Goal: Task Accomplishment & Management: Manage account settings

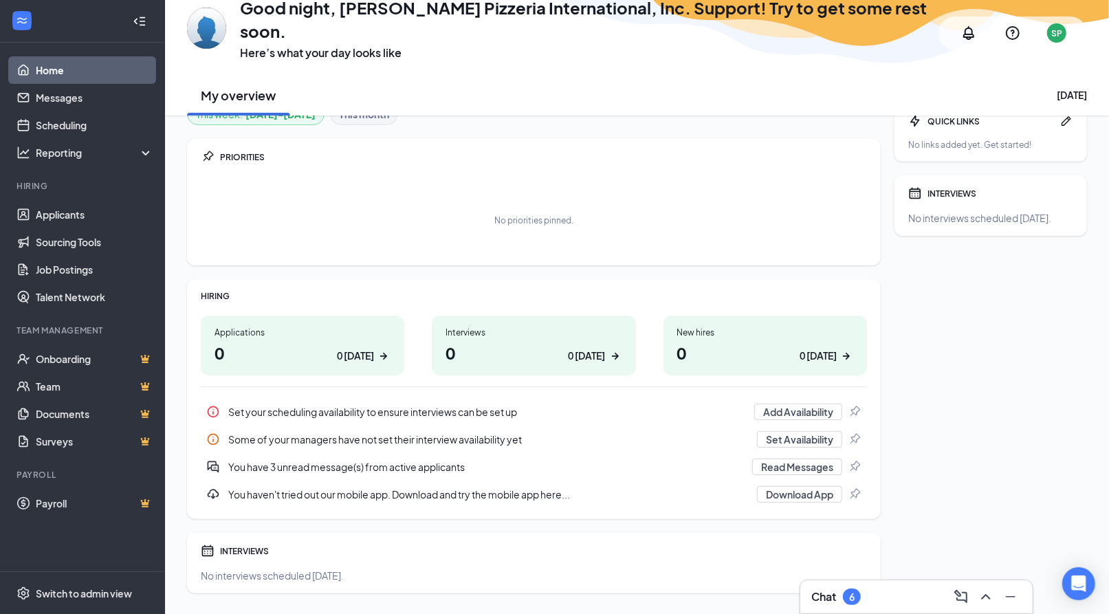
scroll to position [58, 0]
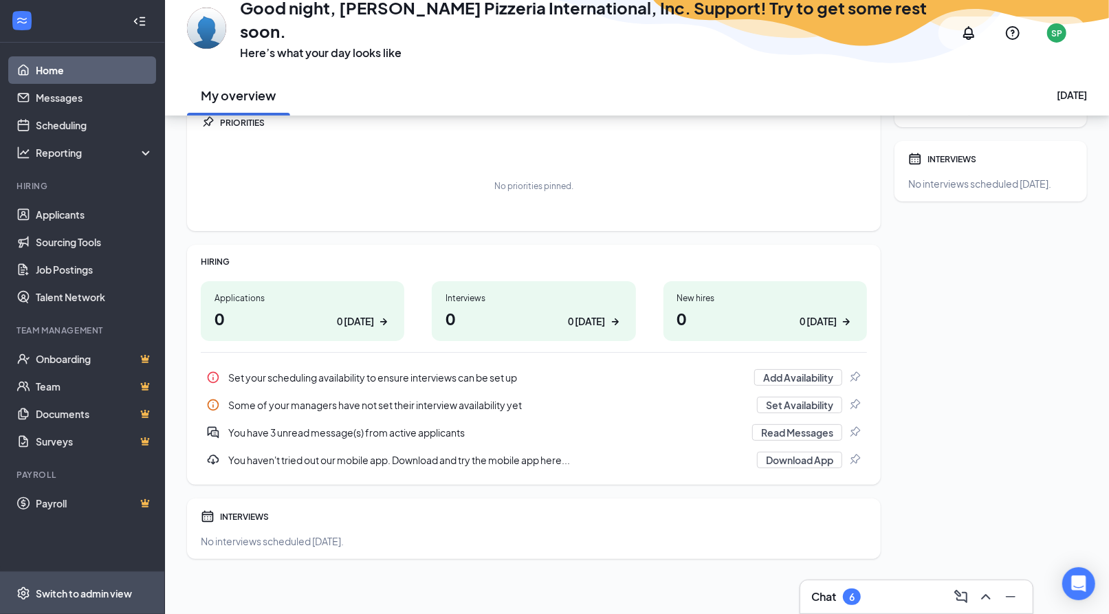
click at [64, 588] on div "Switch to admin view" at bounding box center [84, 593] width 96 height 14
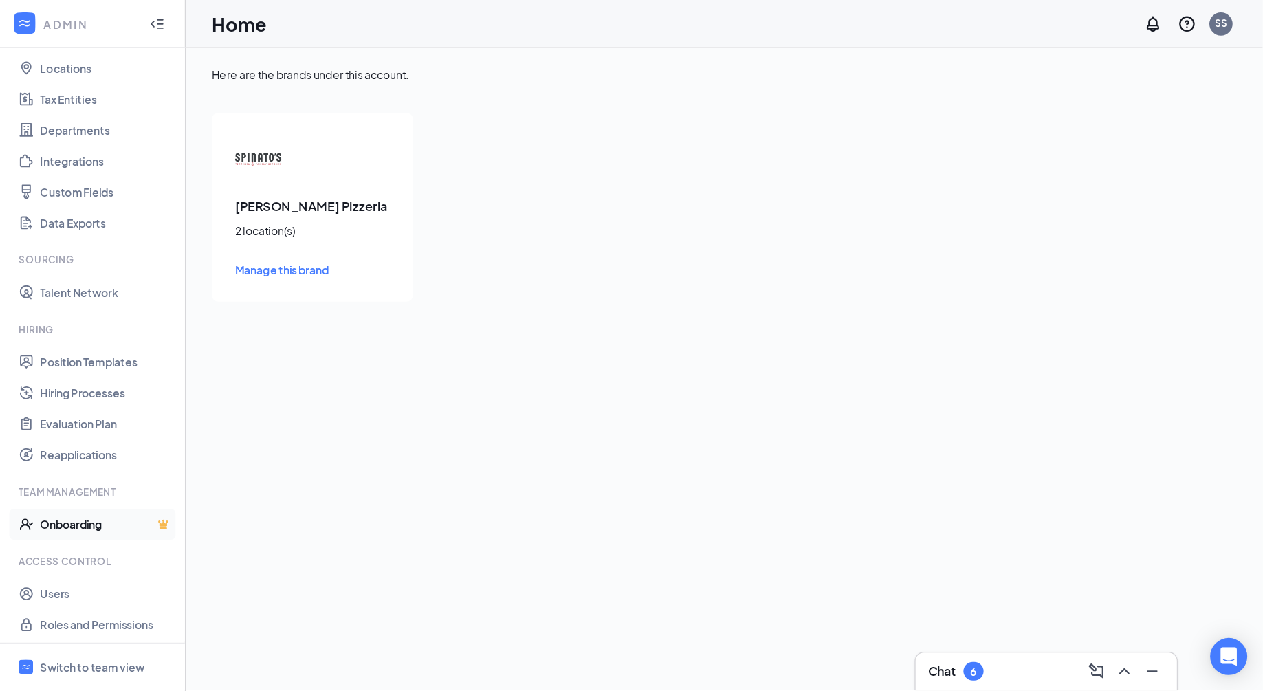
scroll to position [75, 0]
drag, startPoint x: 73, startPoint y: 527, endPoint x: 176, endPoint y: 506, distance: 105.3
click at [73, 527] on link "Users" at bounding box center [95, 524] width 118 height 27
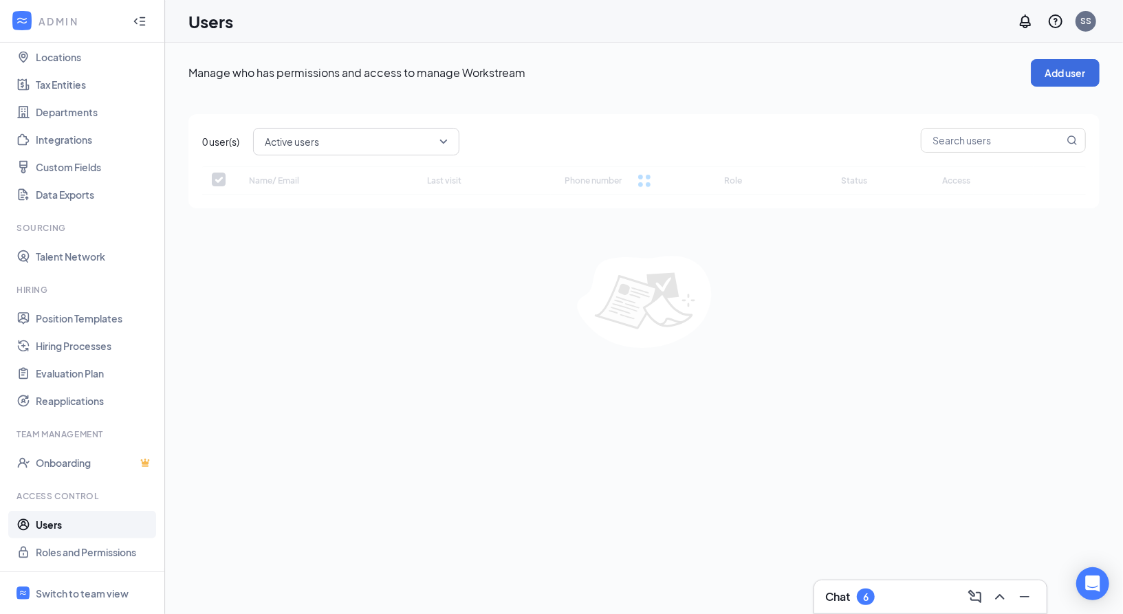
checkbox input "false"
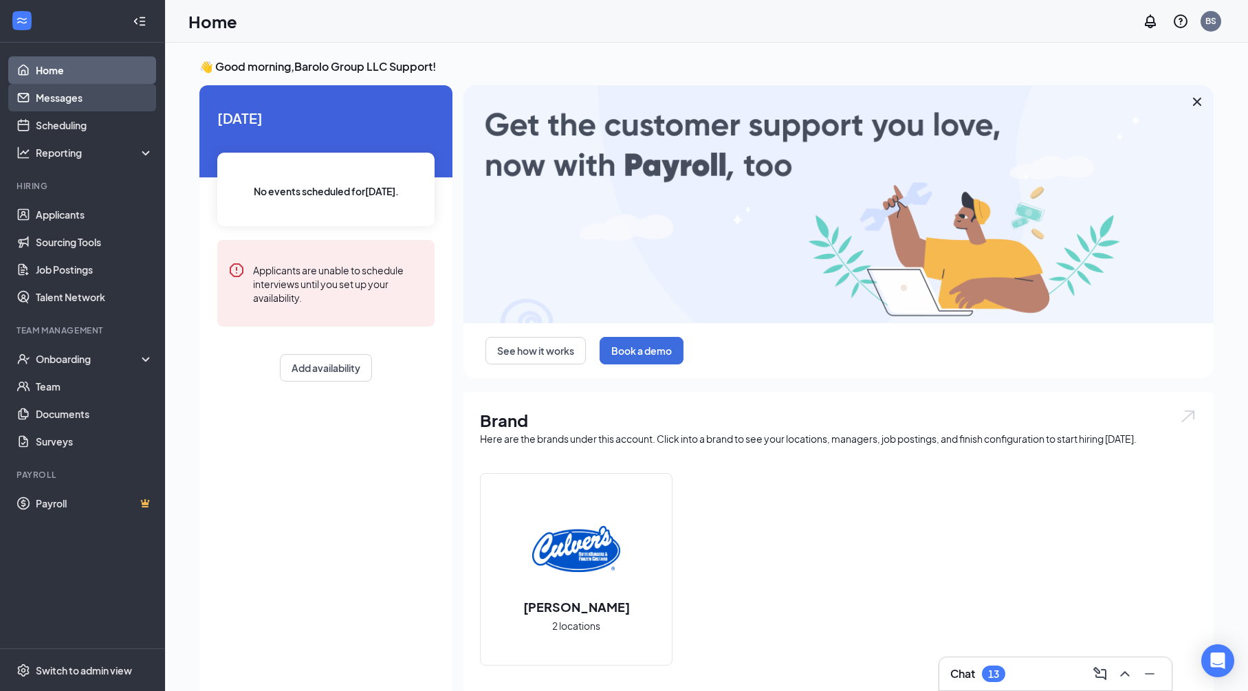
click at [44, 97] on link "Messages" at bounding box center [95, 97] width 118 height 27
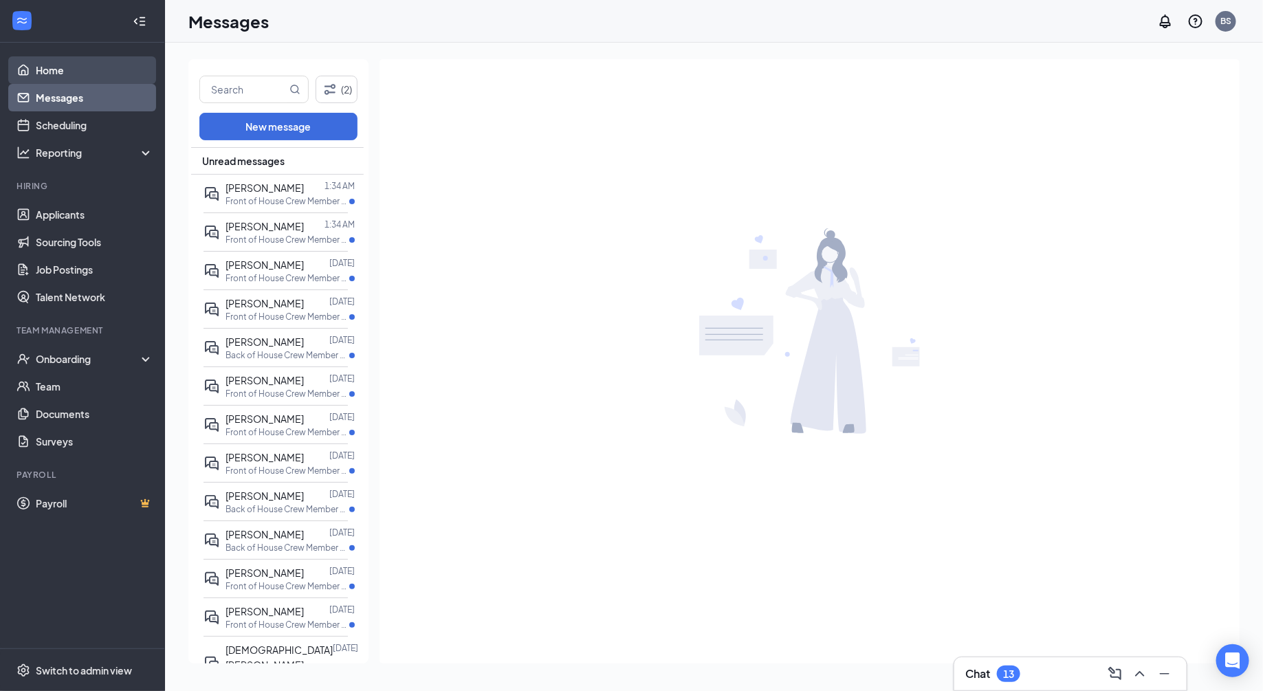
click at [52, 67] on link "Home" at bounding box center [95, 69] width 118 height 27
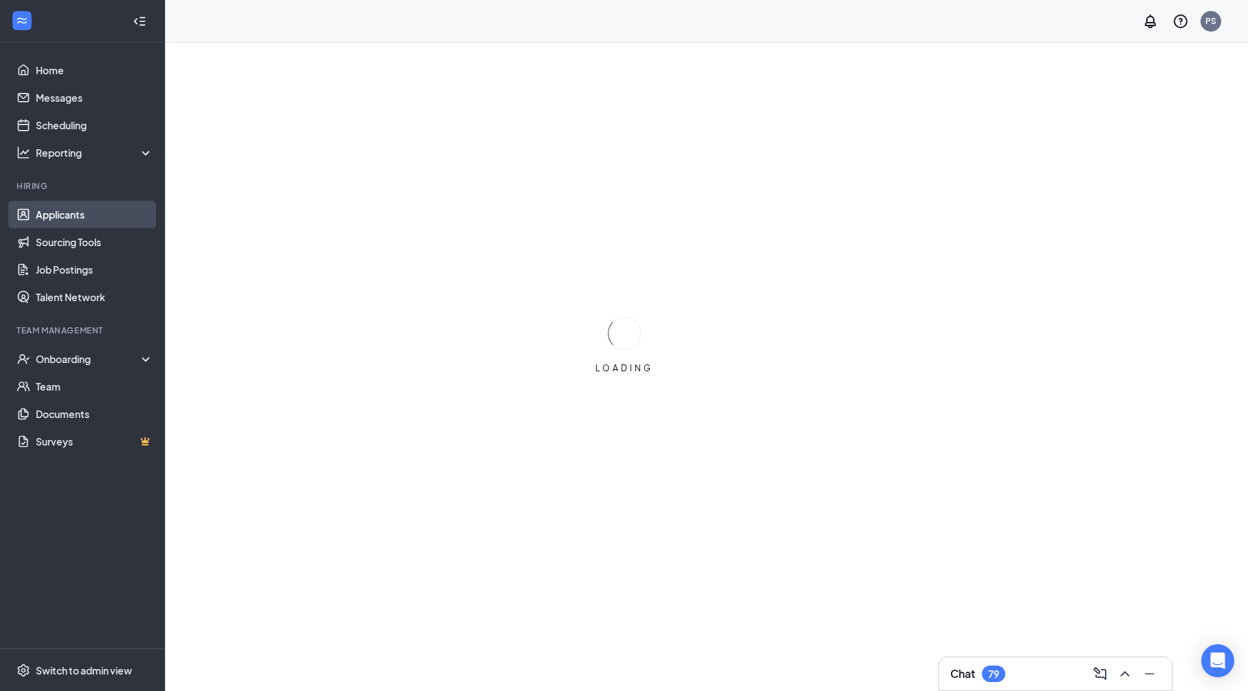
click at [88, 212] on link "Applicants" at bounding box center [95, 214] width 118 height 27
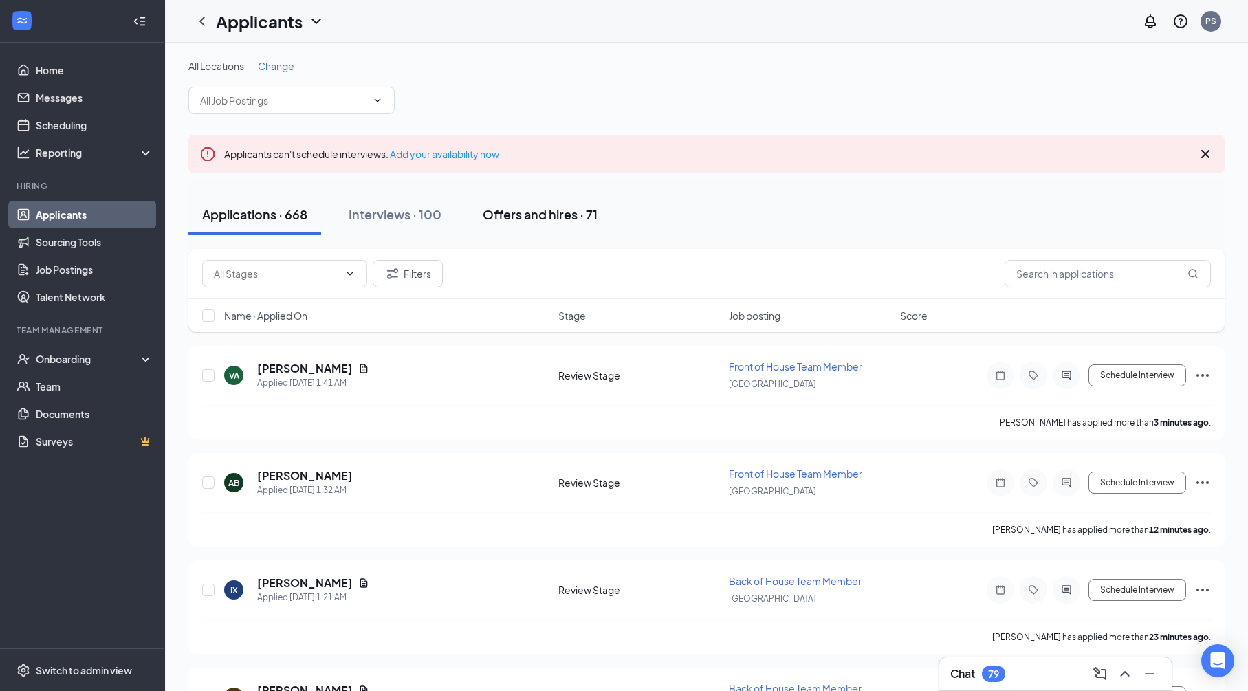
click at [560, 210] on div "Offers and hires · 71" at bounding box center [540, 214] width 115 height 17
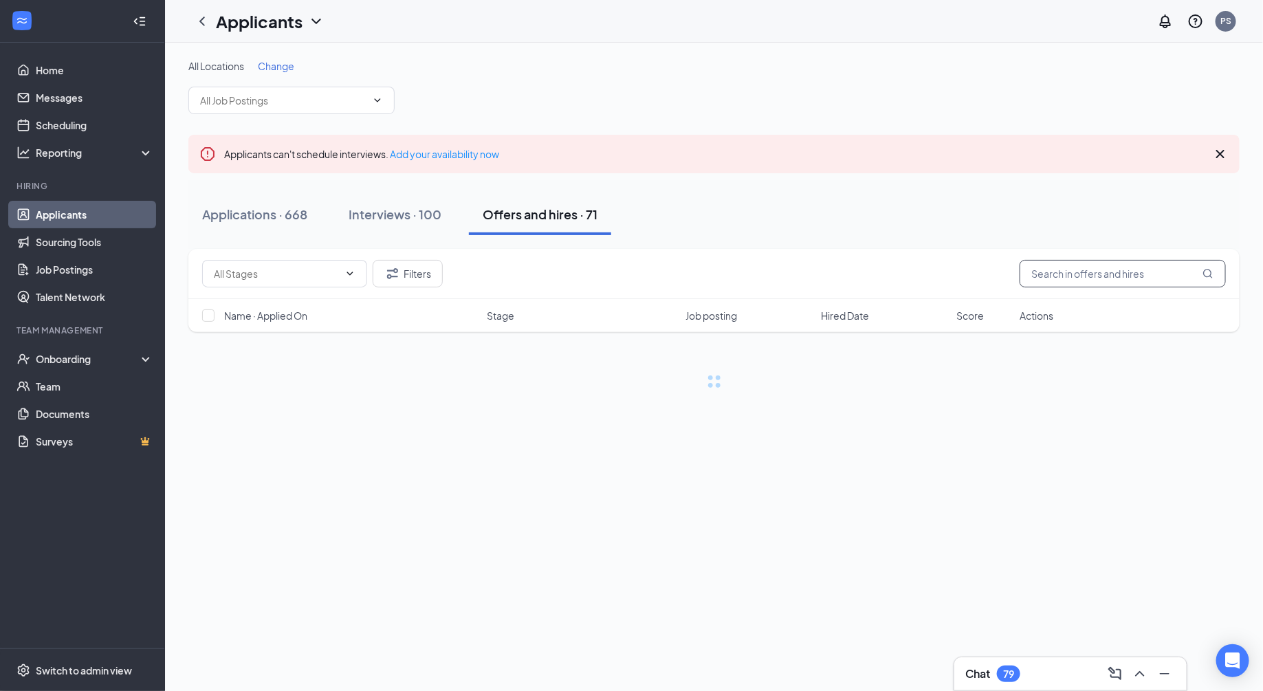
click at [1112, 276] on input "text" at bounding box center [1123, 273] width 206 height 27
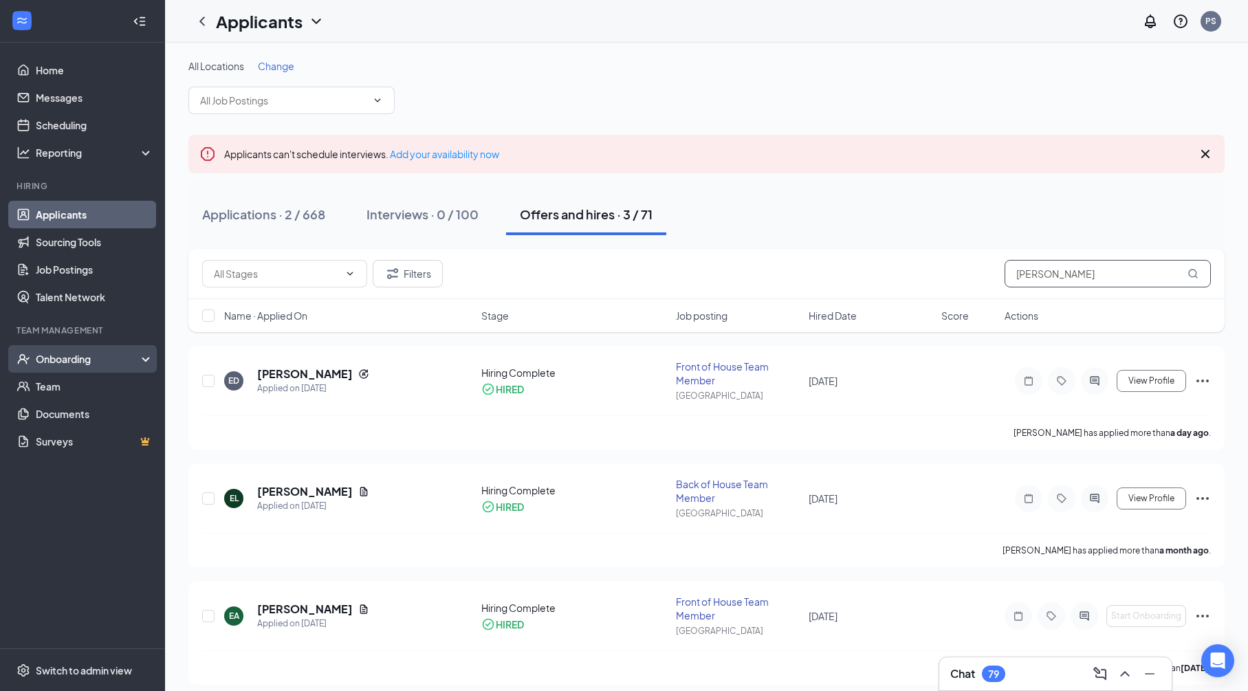
type input "Emma"
click at [100, 366] on div "Onboarding" at bounding box center [82, 358] width 165 height 27
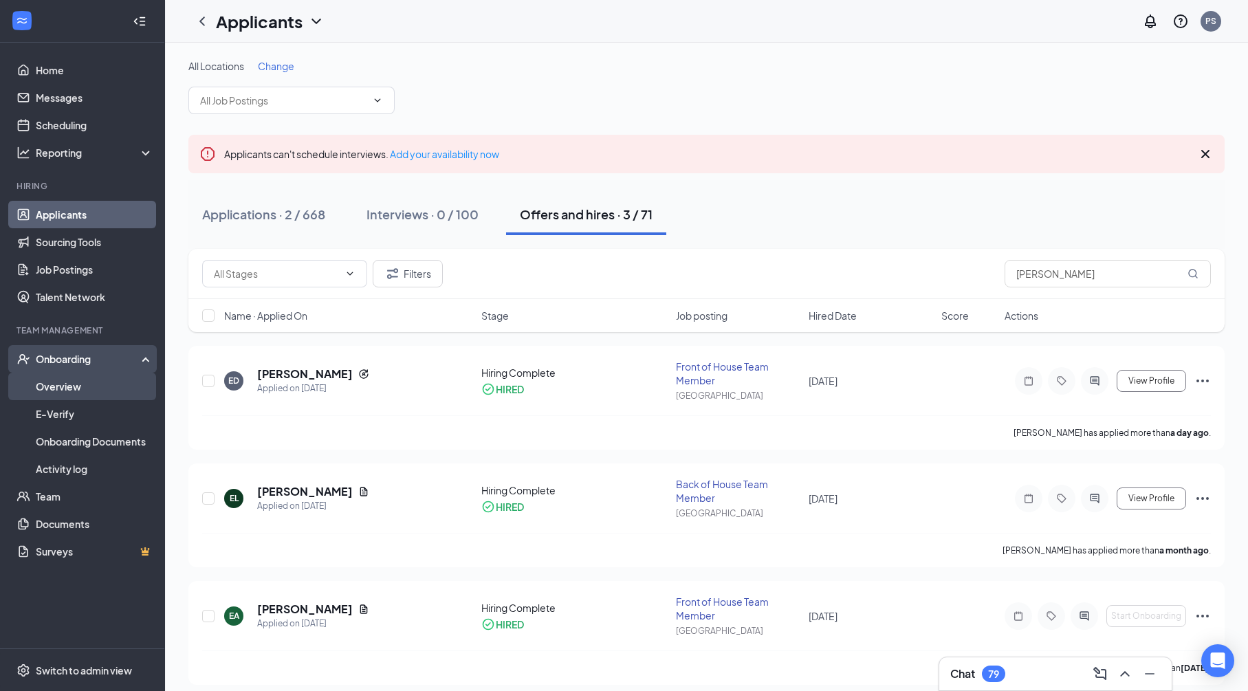
click at [90, 387] on link "Overview" at bounding box center [95, 386] width 118 height 27
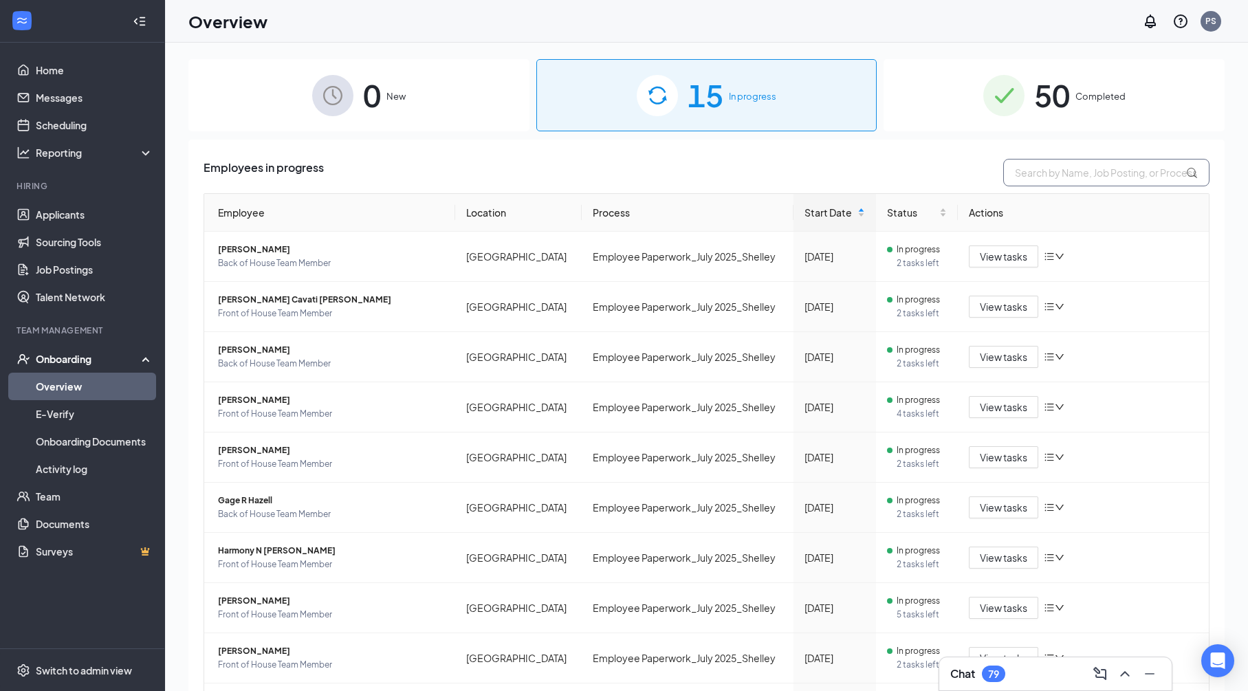
click at [1026, 172] on input "text" at bounding box center [1106, 172] width 206 height 27
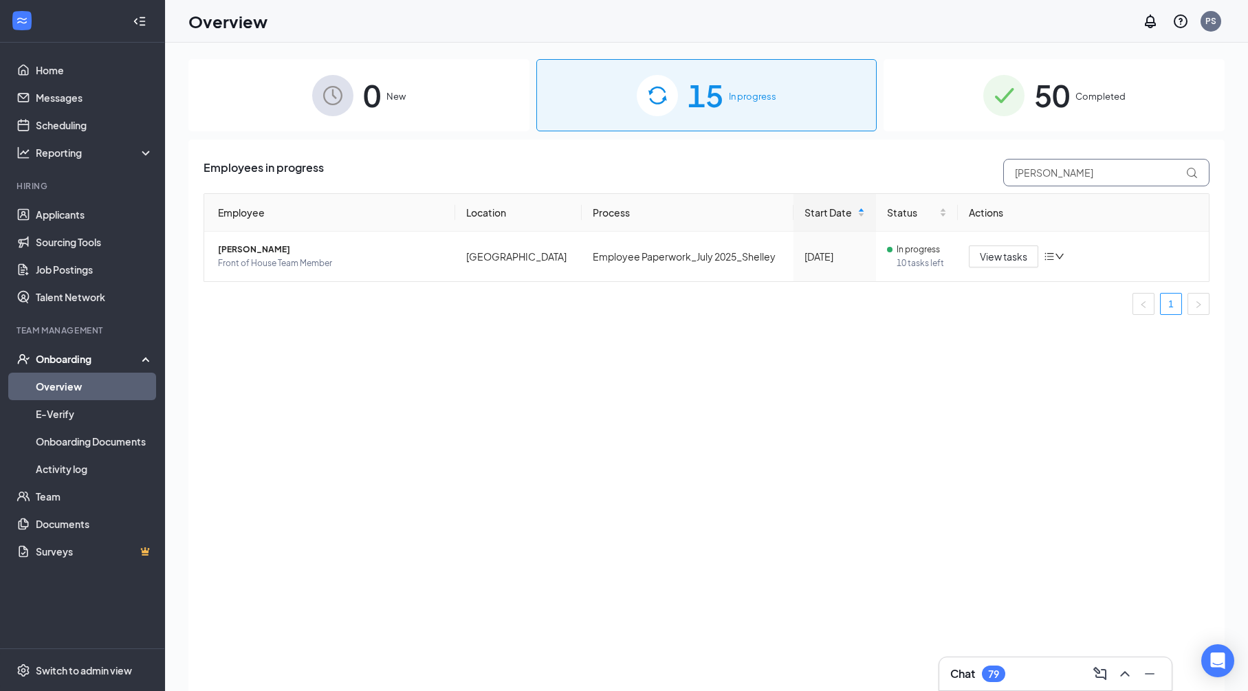
type input "emma"
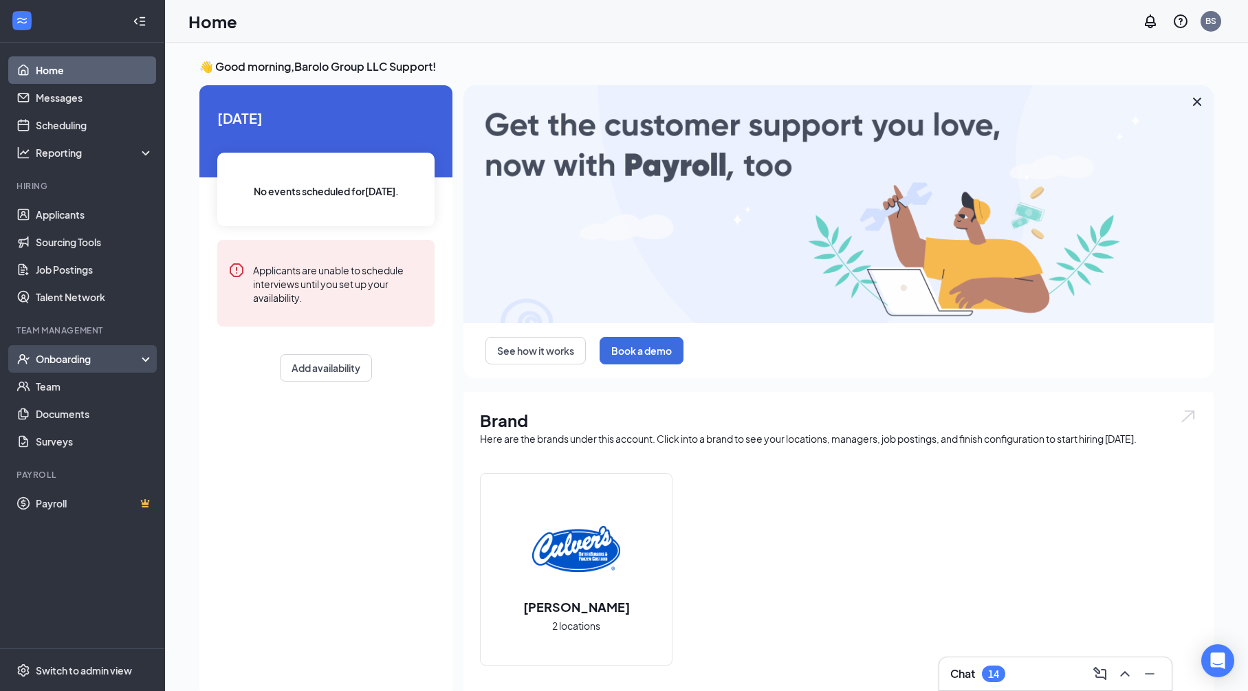
click at [108, 359] on div "Onboarding" at bounding box center [89, 359] width 106 height 14
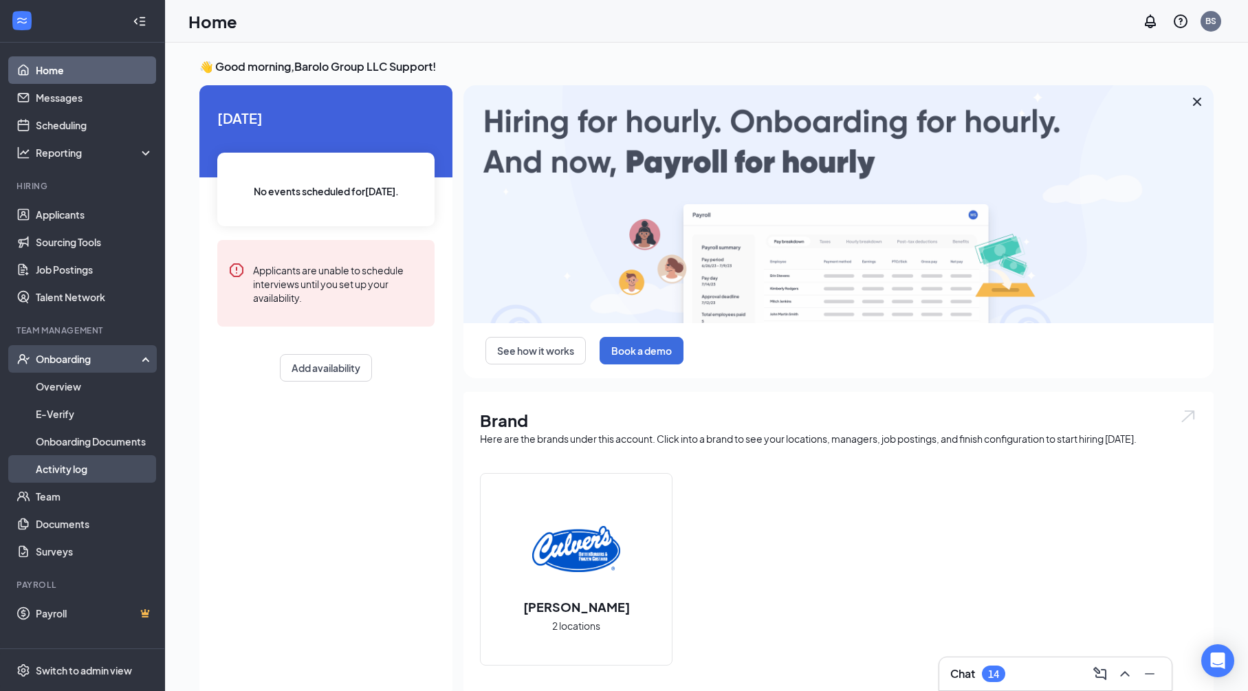
click at [87, 463] on link "Activity log" at bounding box center [95, 468] width 118 height 27
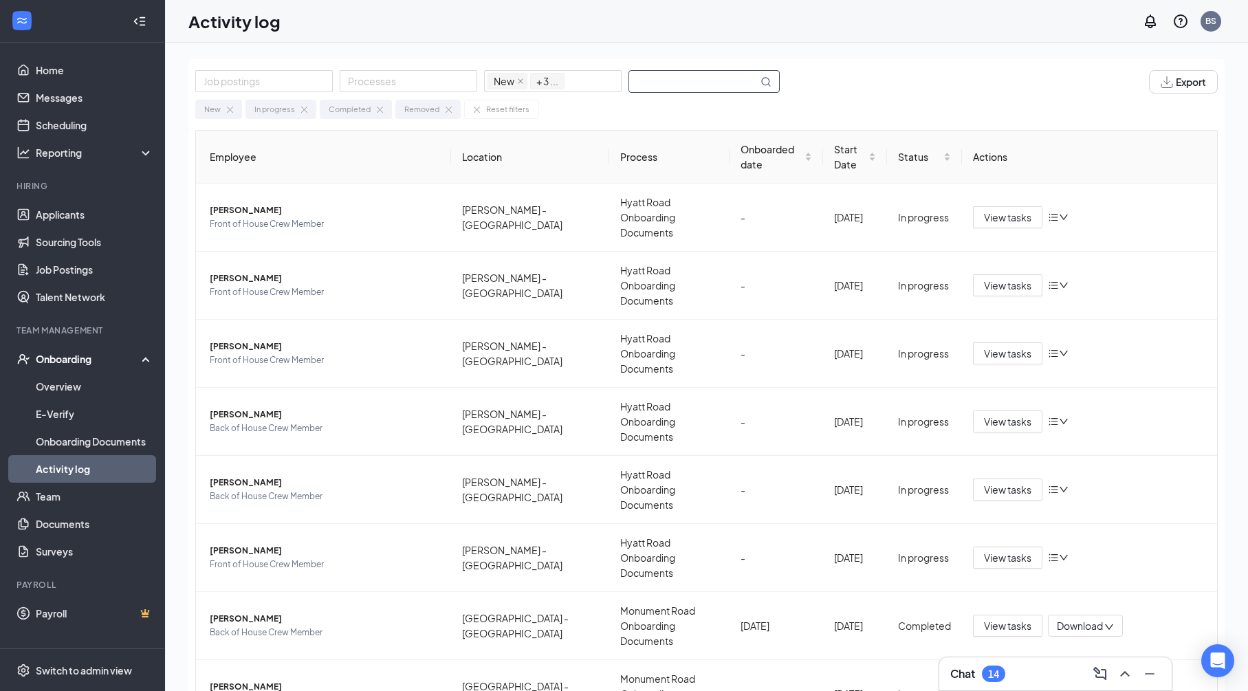
click at [699, 80] on input "text" at bounding box center [693, 81] width 129 height 21
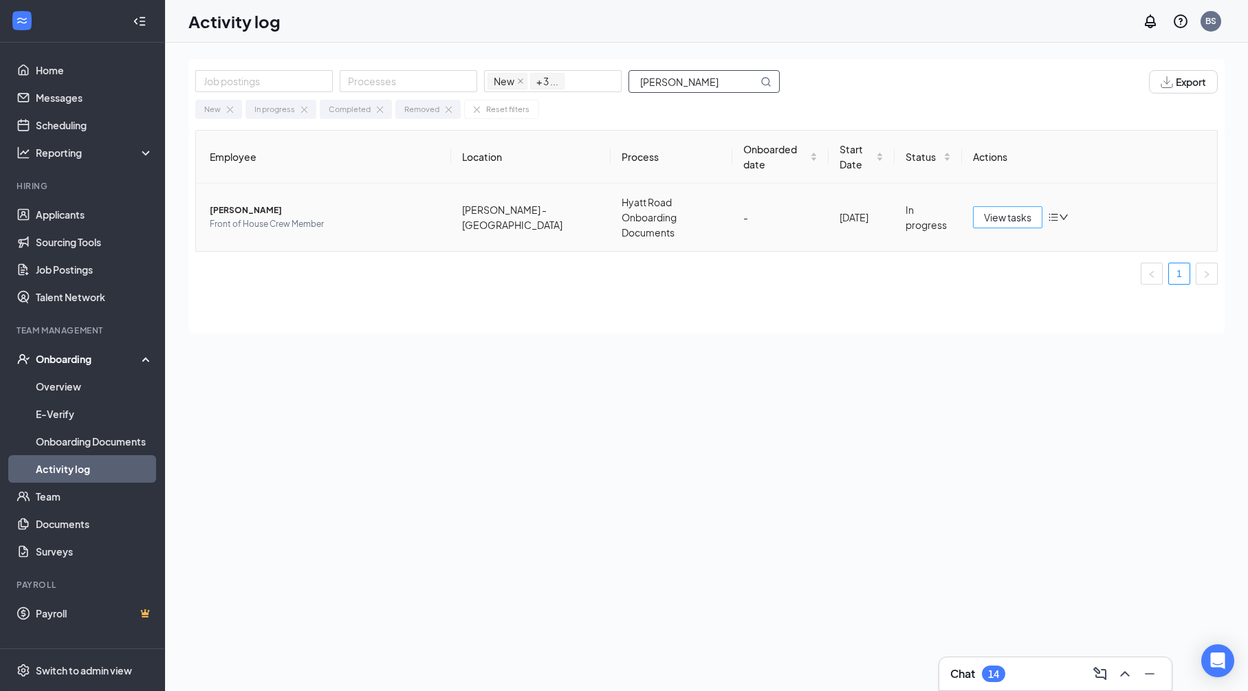
type input "[PERSON_NAME]"
click at [995, 210] on span "View tasks" at bounding box center [1007, 217] width 47 height 15
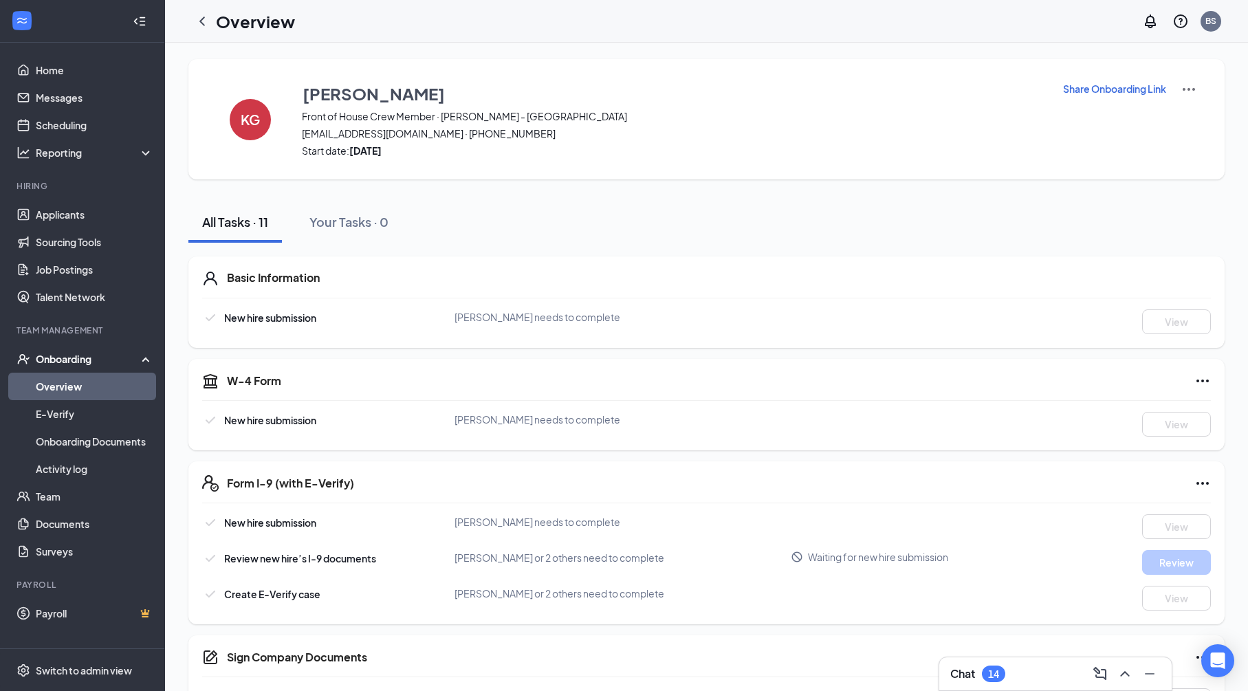
click at [1087, 87] on p "Share Onboarding Link" at bounding box center [1114, 89] width 103 height 14
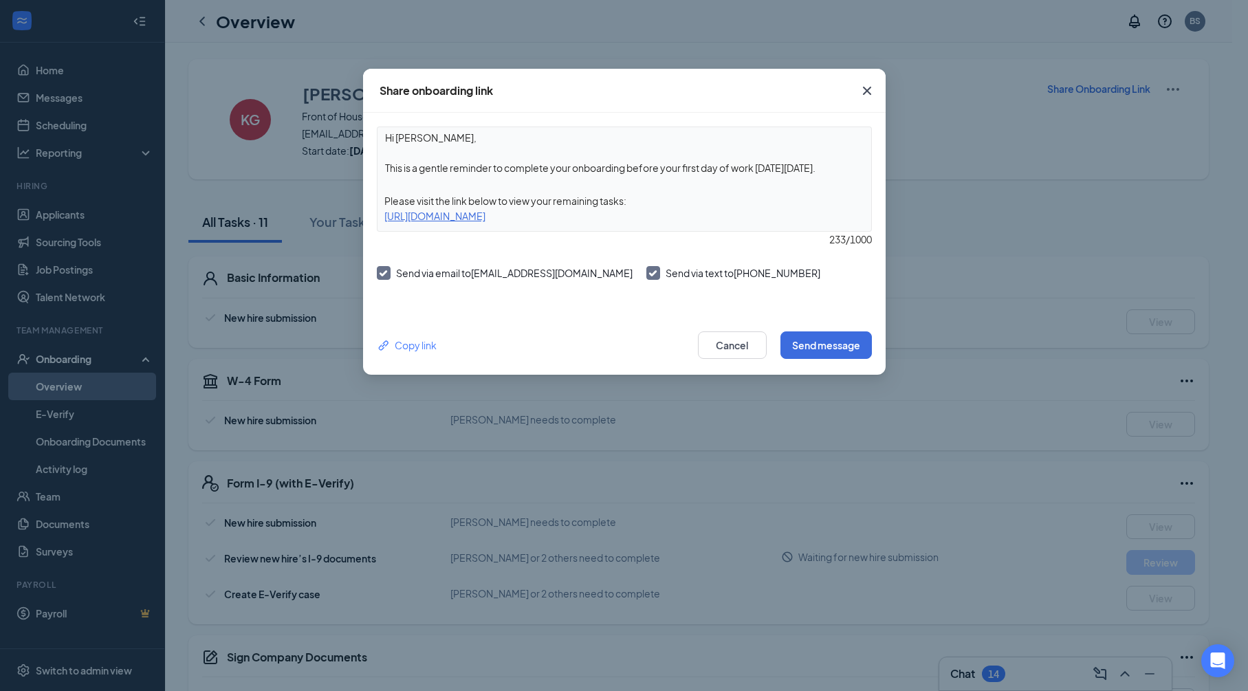
click at [871, 90] on icon "Cross" at bounding box center [867, 90] width 16 height 16
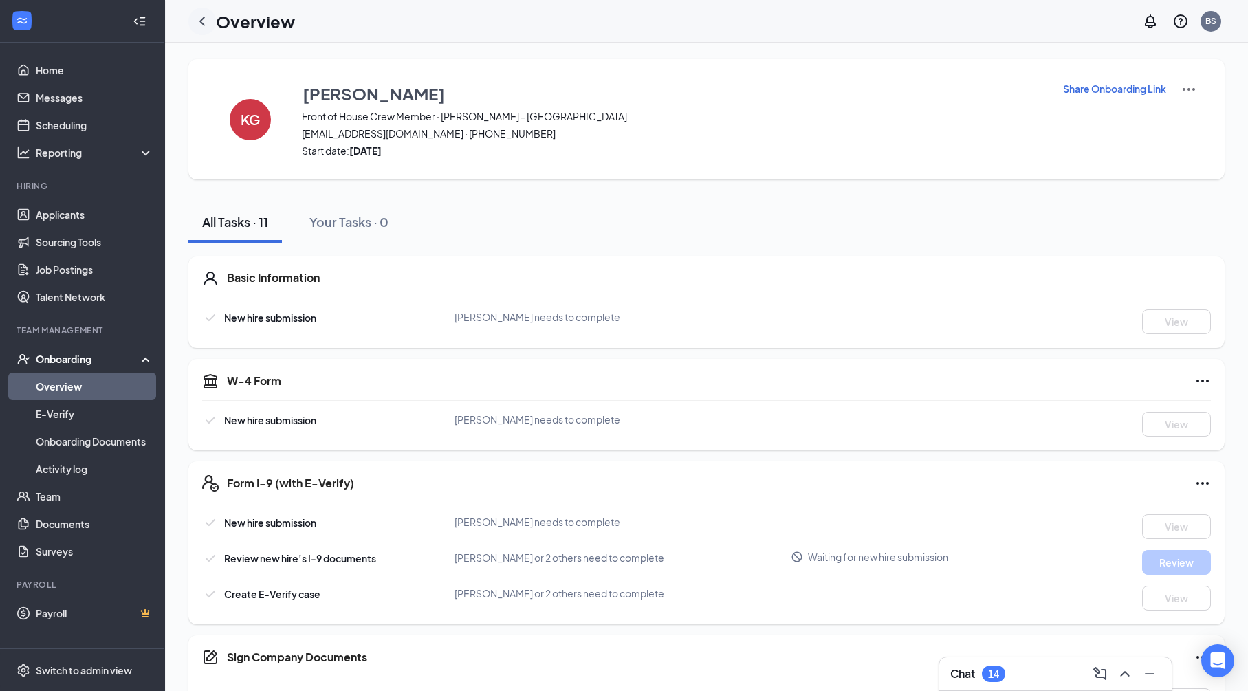
click at [203, 22] on icon "ChevronLeft" at bounding box center [202, 21] width 16 height 16
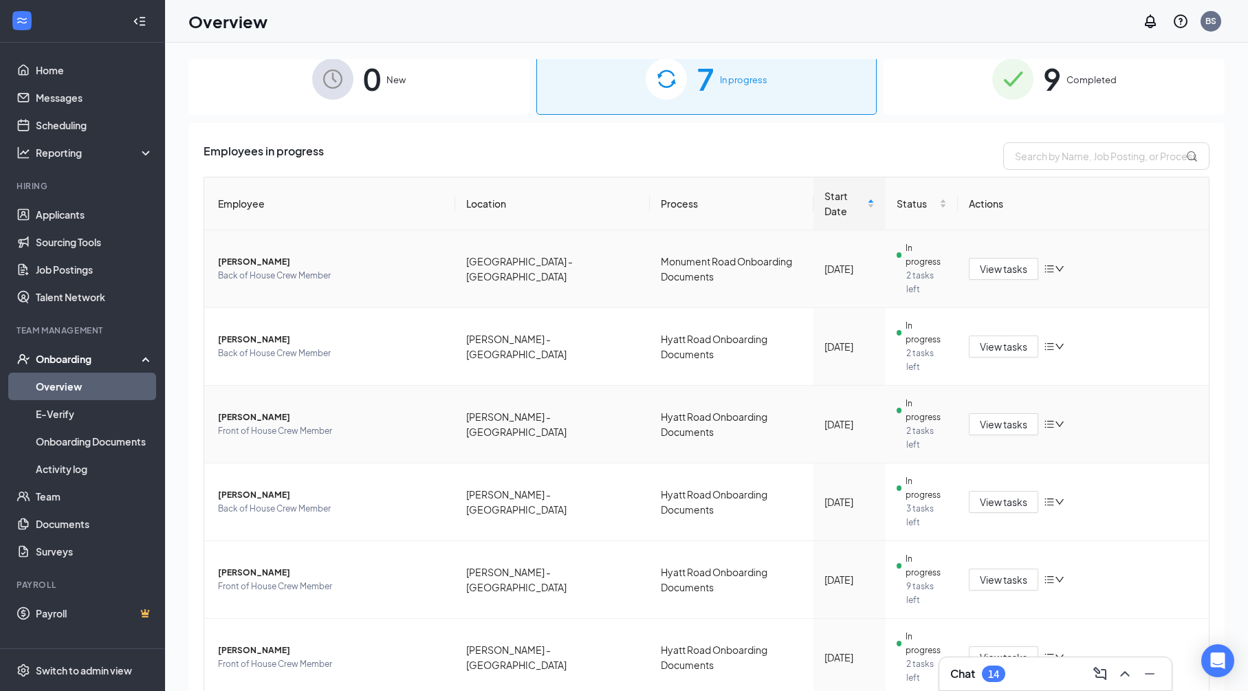
scroll to position [146, 0]
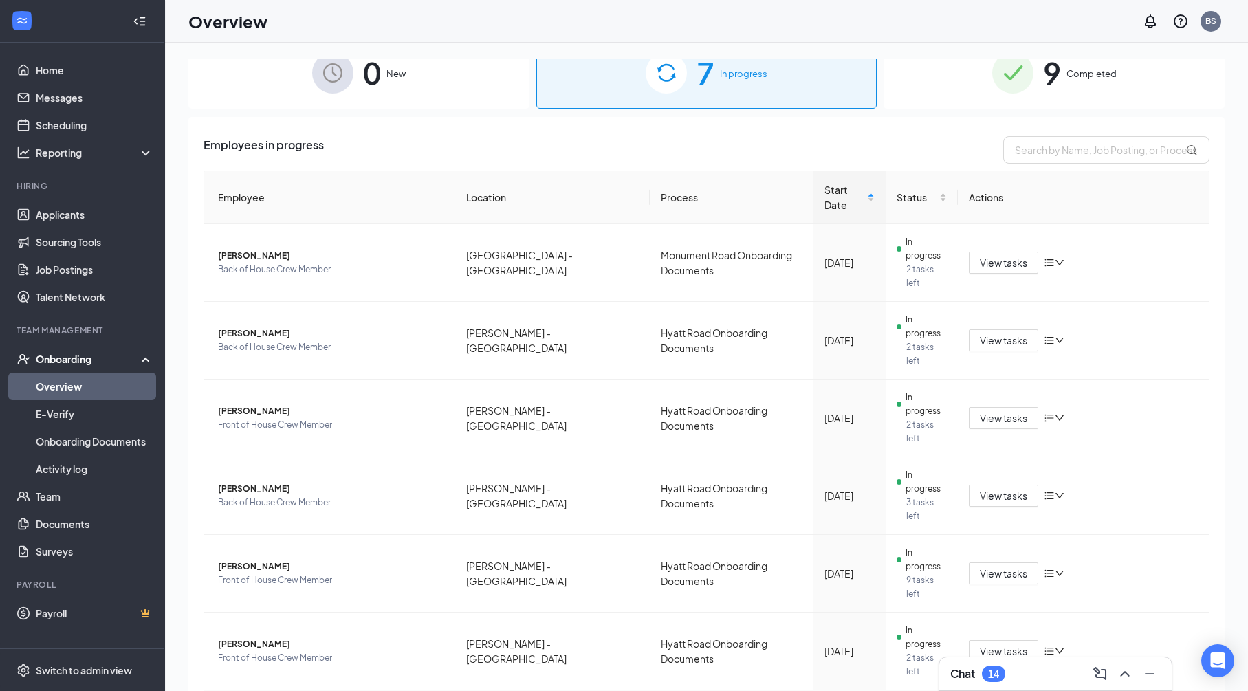
drag, startPoint x: 286, startPoint y: 630, endPoint x: 204, endPoint y: 628, distance: 81.9
copy span "[PERSON_NAME]"
click at [1094, 144] on input "text" at bounding box center [1106, 149] width 206 height 27
paste input "[PERSON_NAME]"
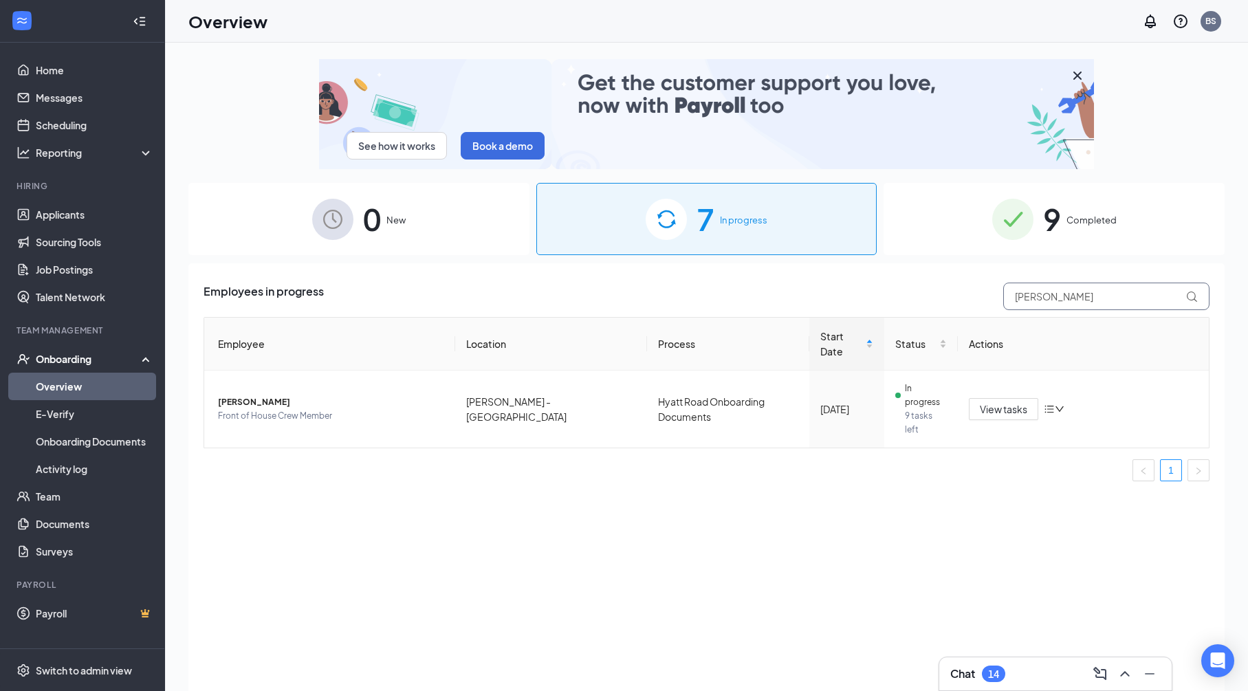
type input "[PERSON_NAME]"
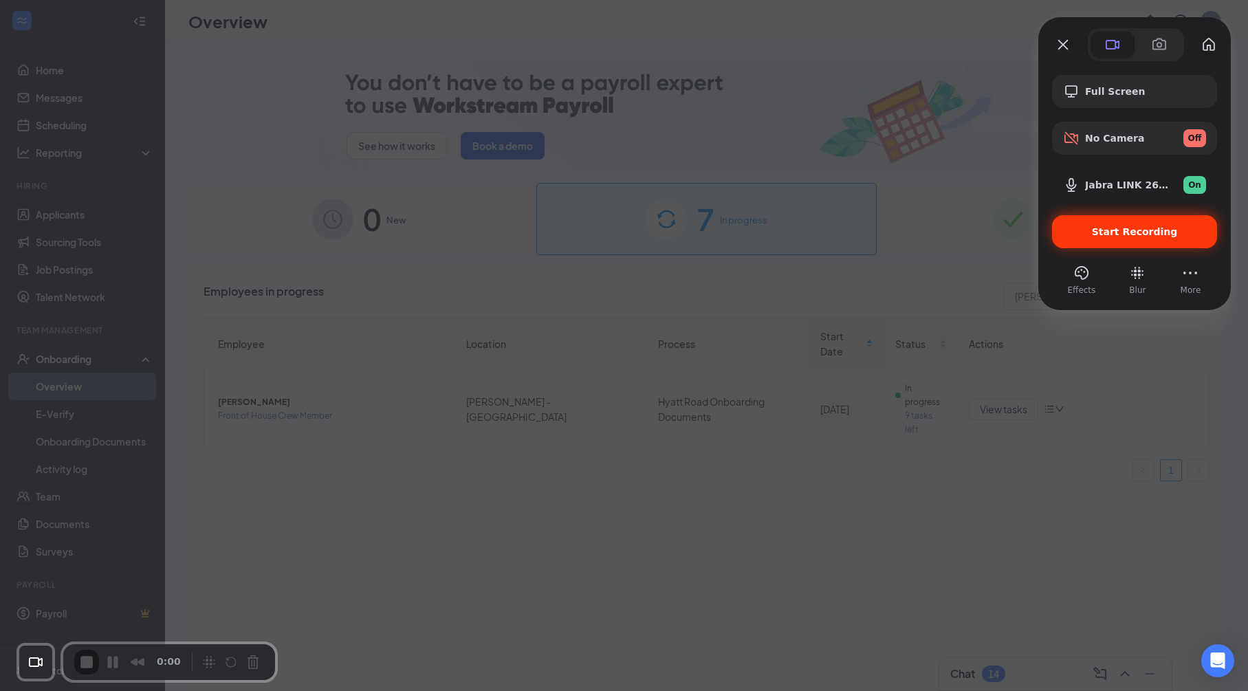
click at [1140, 222] on div "Start Recording" at bounding box center [1134, 231] width 165 height 33
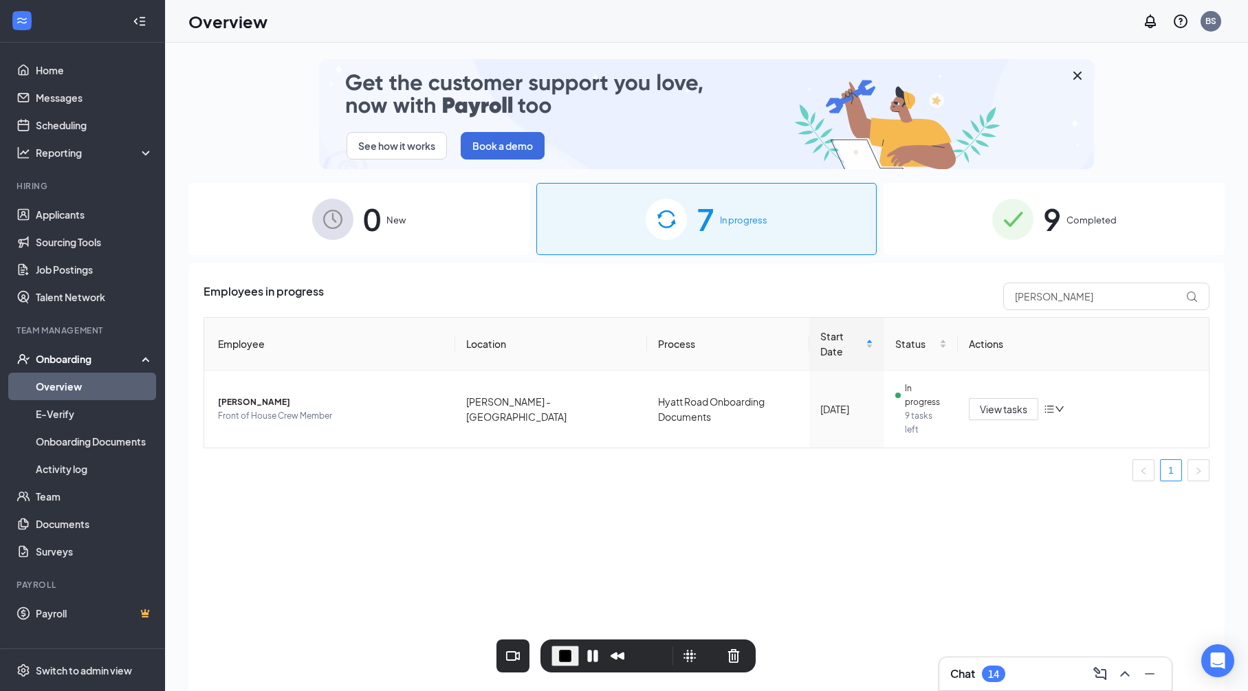
drag, startPoint x: 191, startPoint y: 652, endPoint x: 668, endPoint y: 644, distance: 477.2
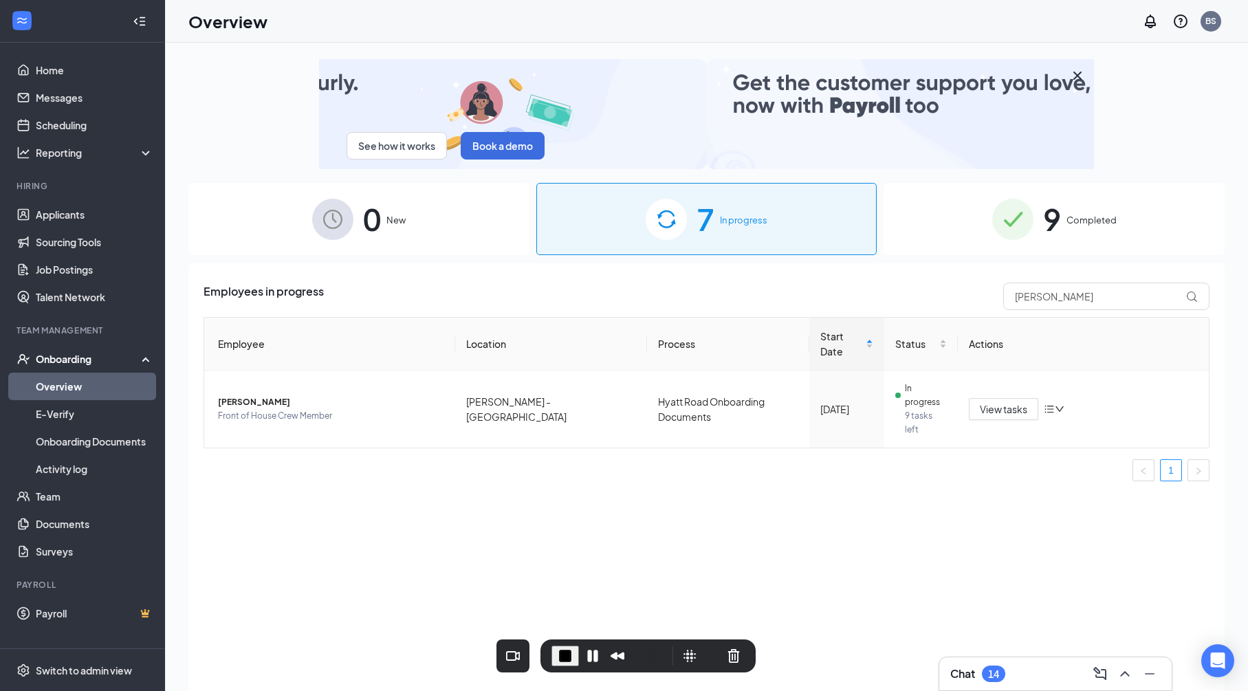
click at [668, 645] on div "Recorder controls - play pause" at bounding box center [706, 656] width 78 height 22
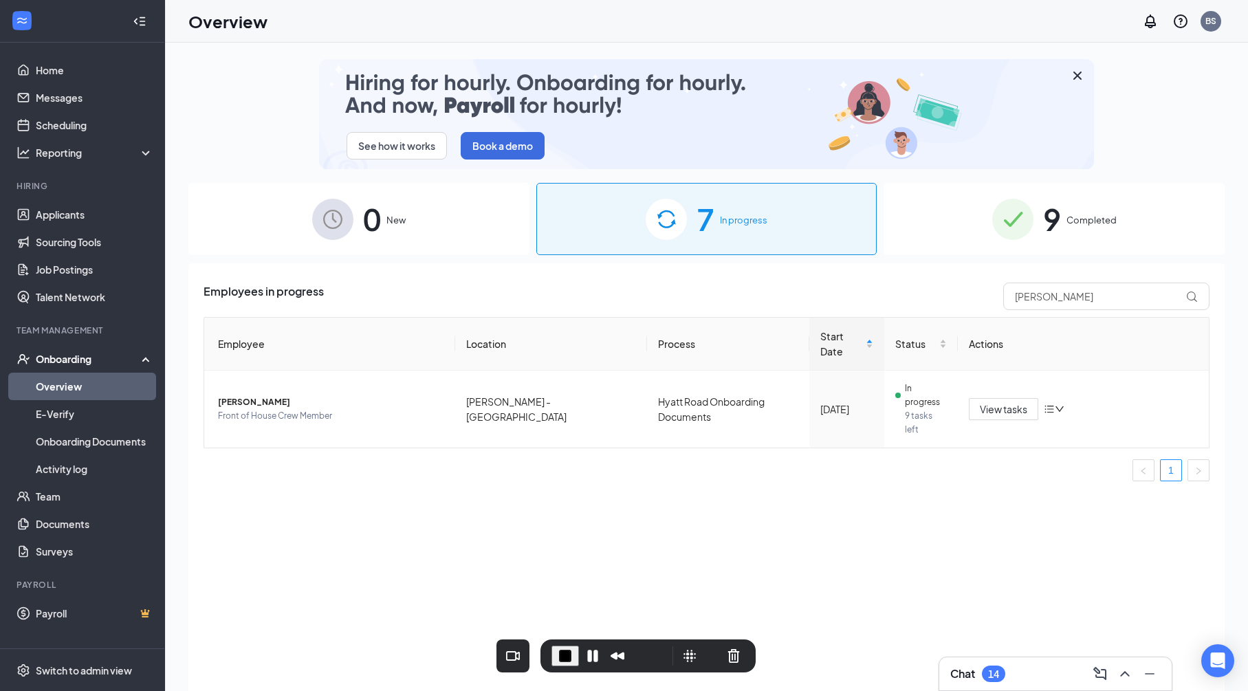
click at [143, 357] on icon at bounding box center [148, 357] width 11 height 0
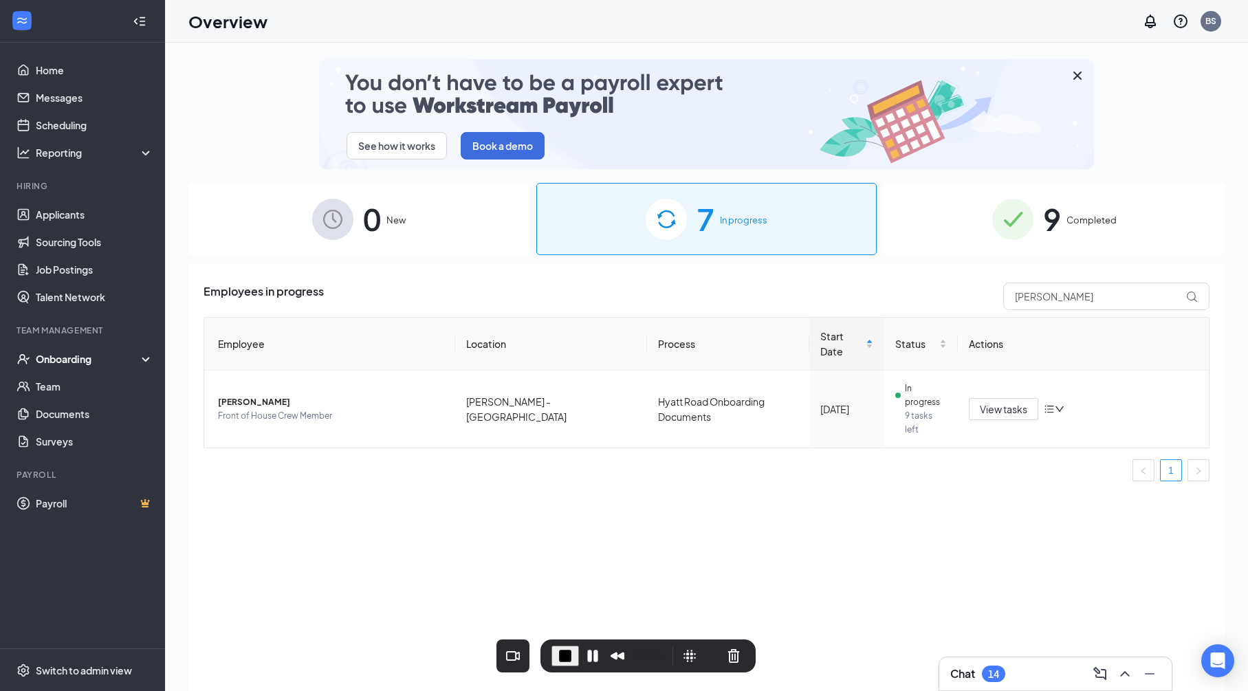
click at [143, 357] on div "Onboarding" at bounding box center [82, 358] width 165 height 27
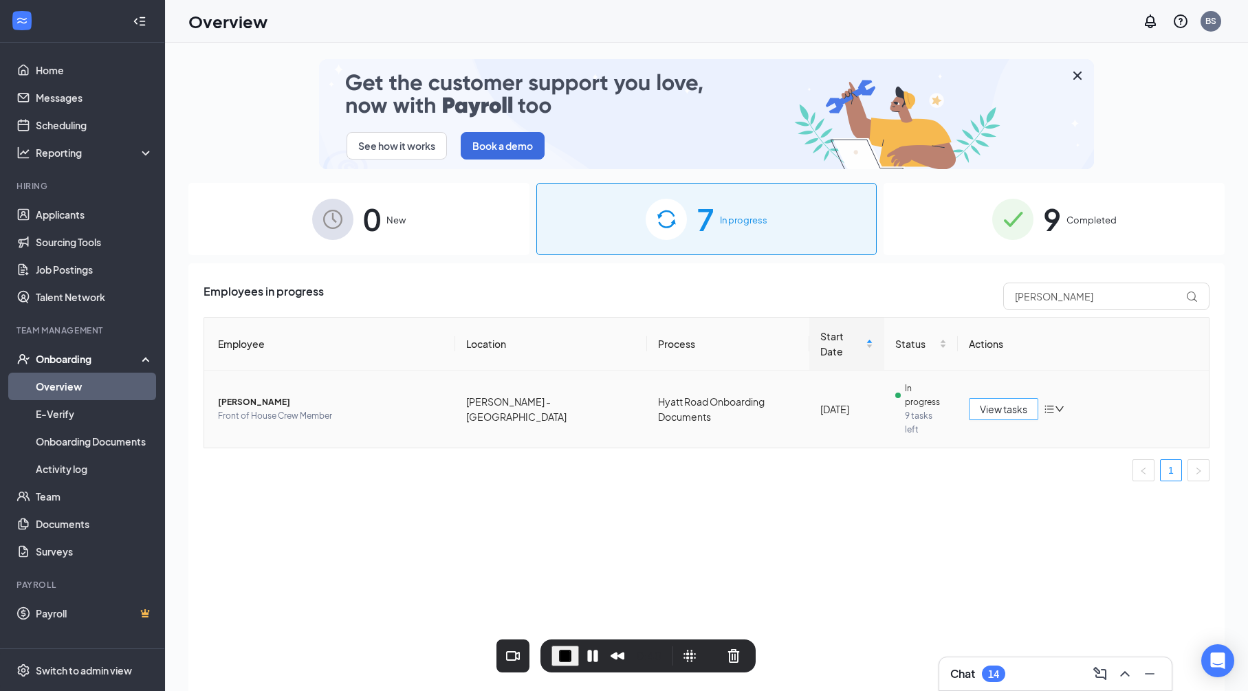
click at [1014, 401] on span "View tasks" at bounding box center [1003, 408] width 47 height 15
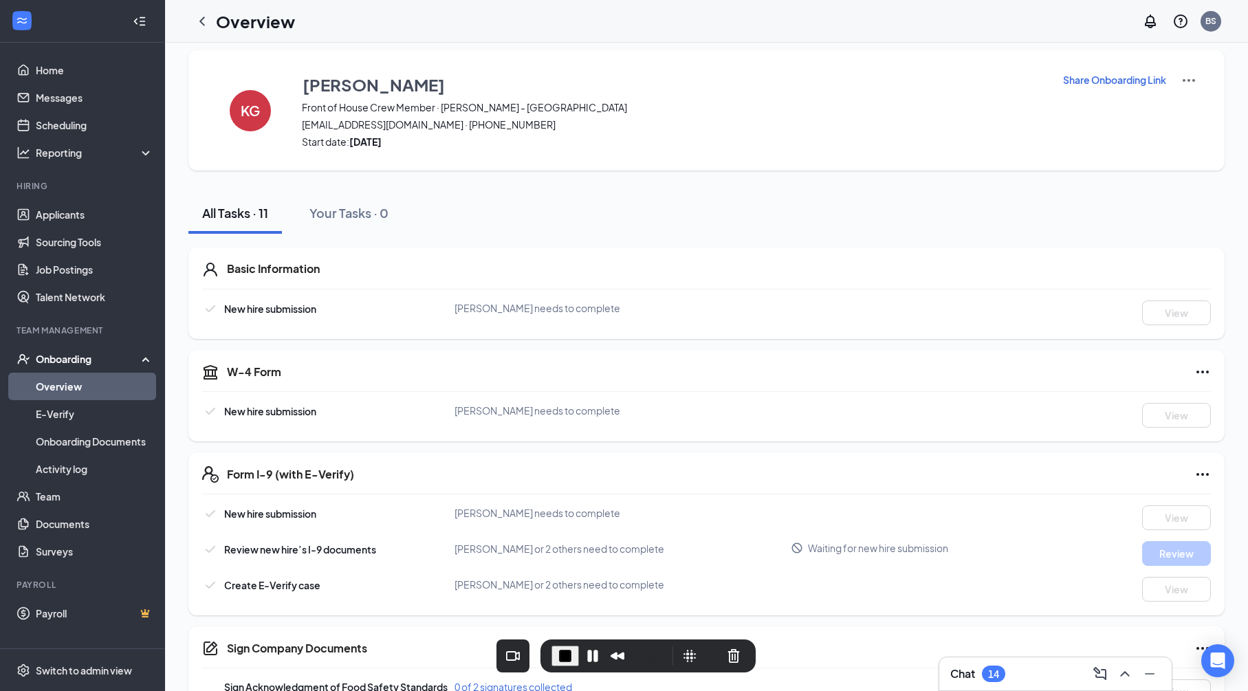
scroll to position [3, 0]
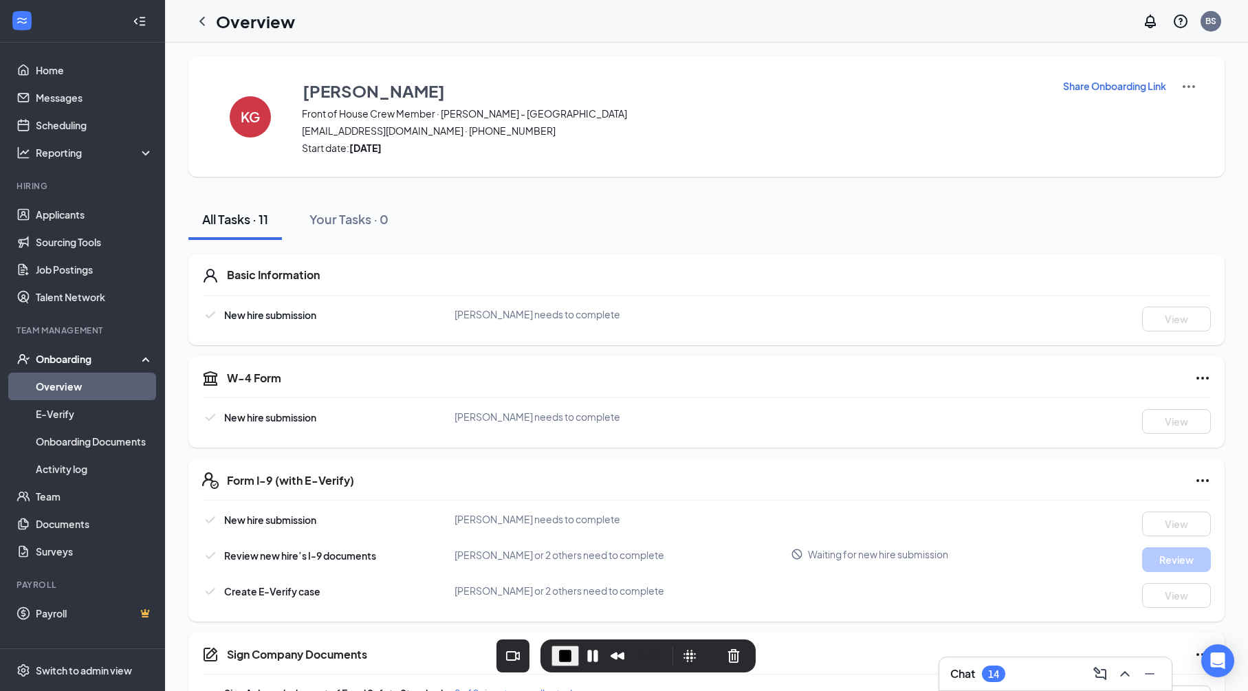
click at [1105, 86] on p "Share Onboarding Link" at bounding box center [1114, 86] width 103 height 14
type textarea "Hi [PERSON_NAME], This is a gentle reminder to complete your onboarding before …"
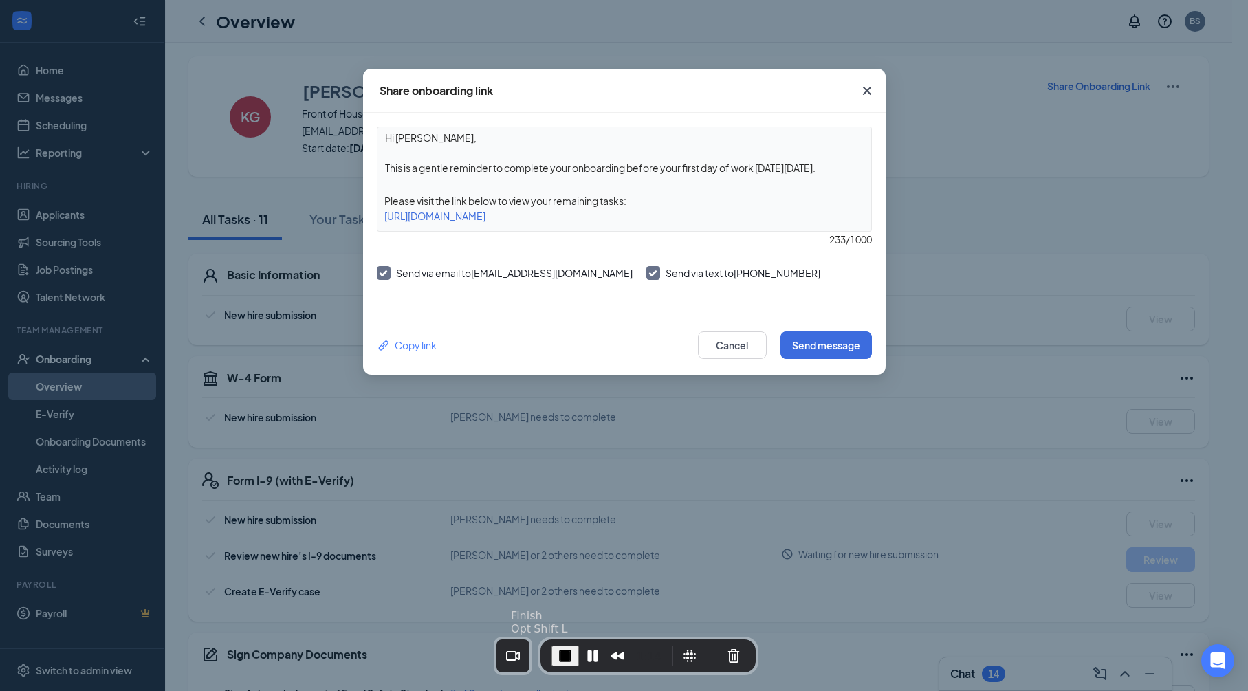
click at [565, 659] on span "End Recording" at bounding box center [565, 656] width 16 height 16
